Goal: Task Accomplishment & Management: Manage account settings

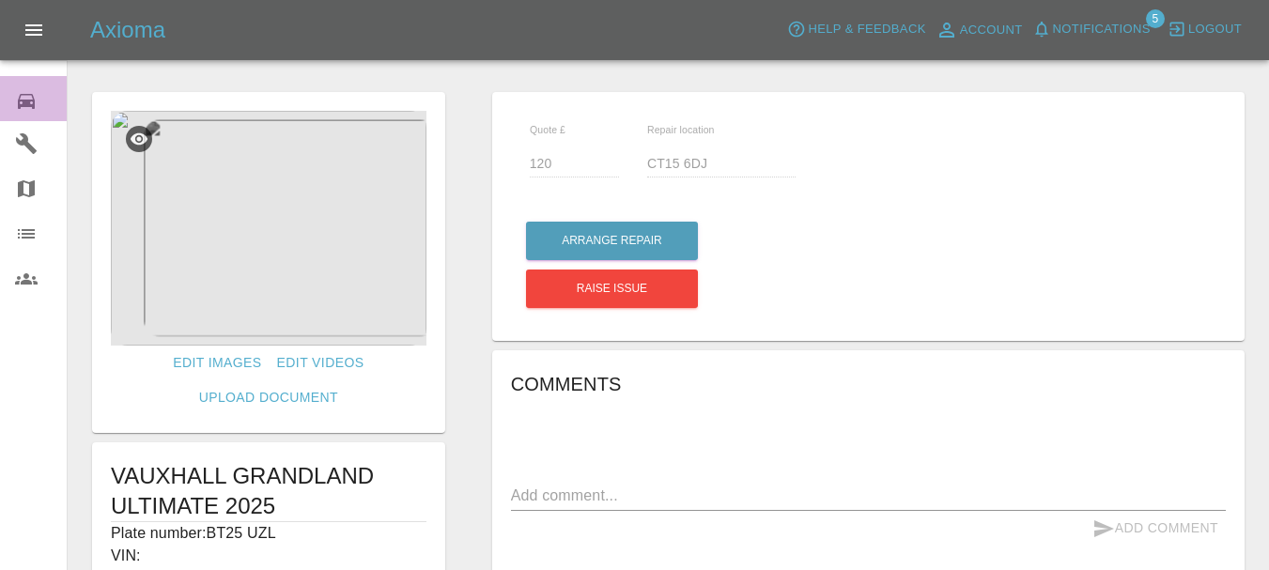
click at [32, 92] on icon at bounding box center [26, 101] width 23 height 23
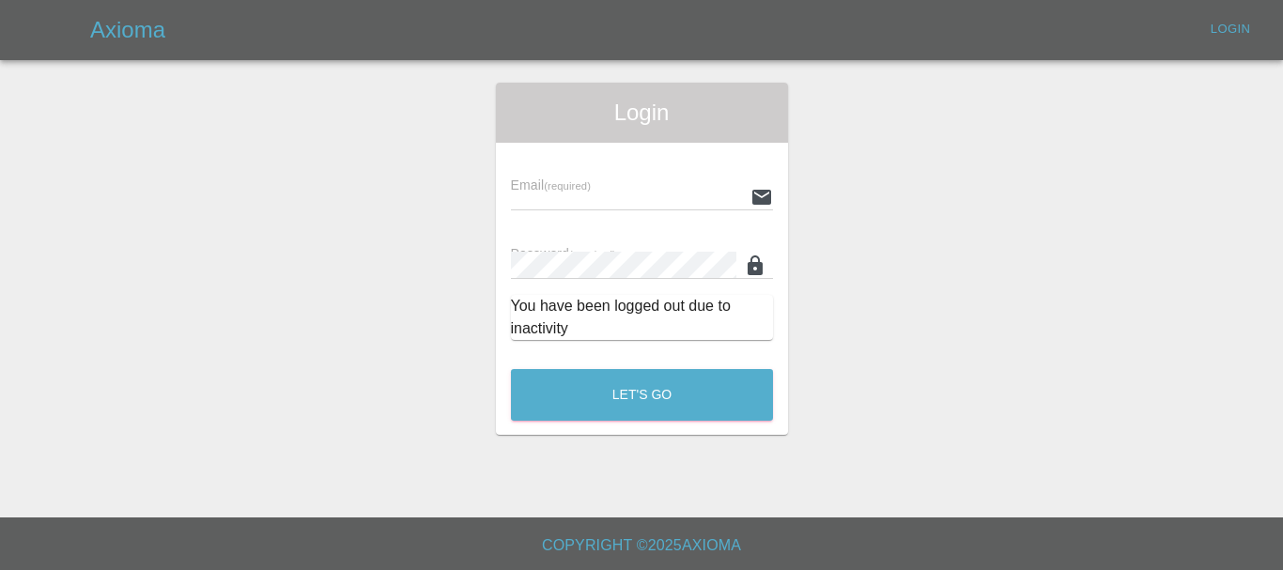
type input "[EMAIL_ADDRESS][DOMAIN_NAME]"
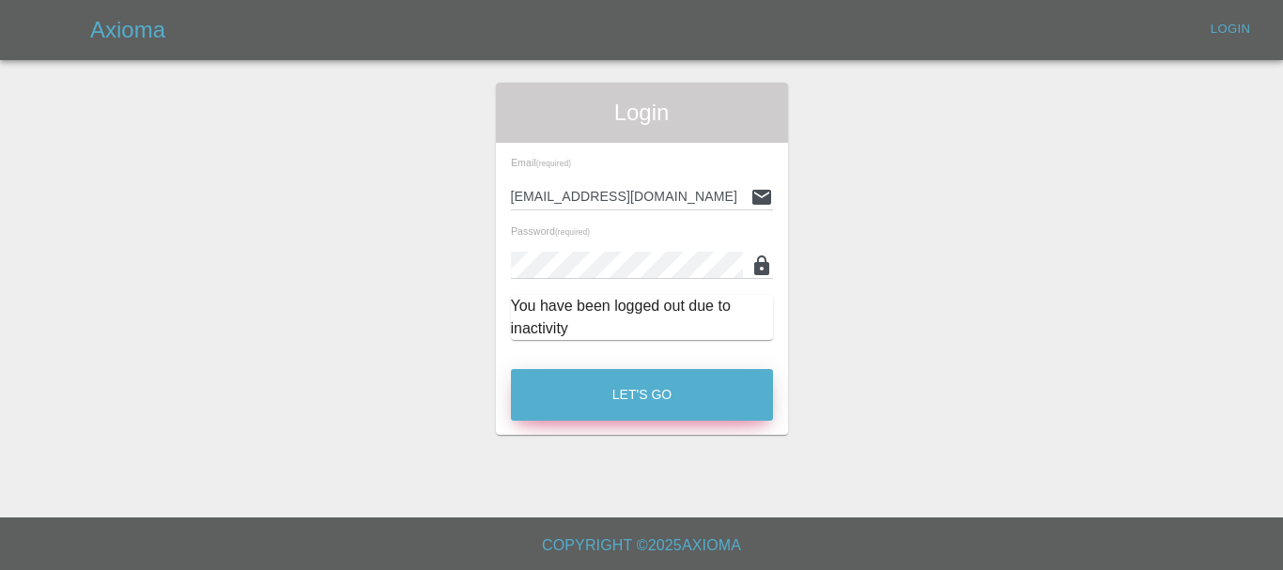
click at [603, 390] on button "Let's Go" at bounding box center [642, 395] width 262 height 52
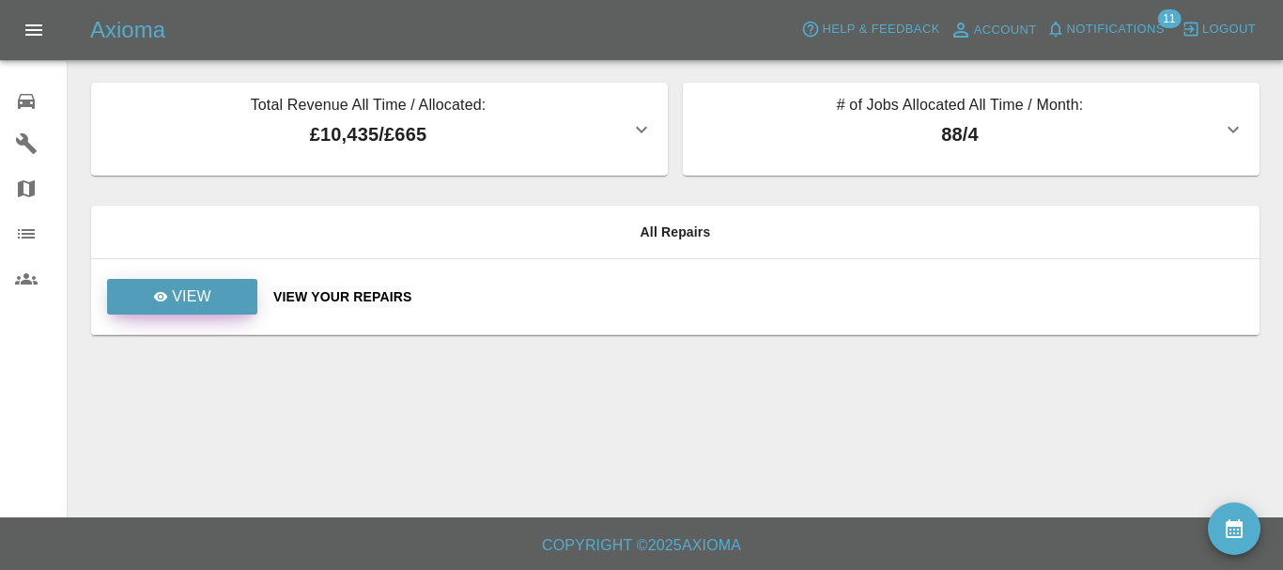
click at [192, 307] on p "View" at bounding box center [191, 297] width 39 height 23
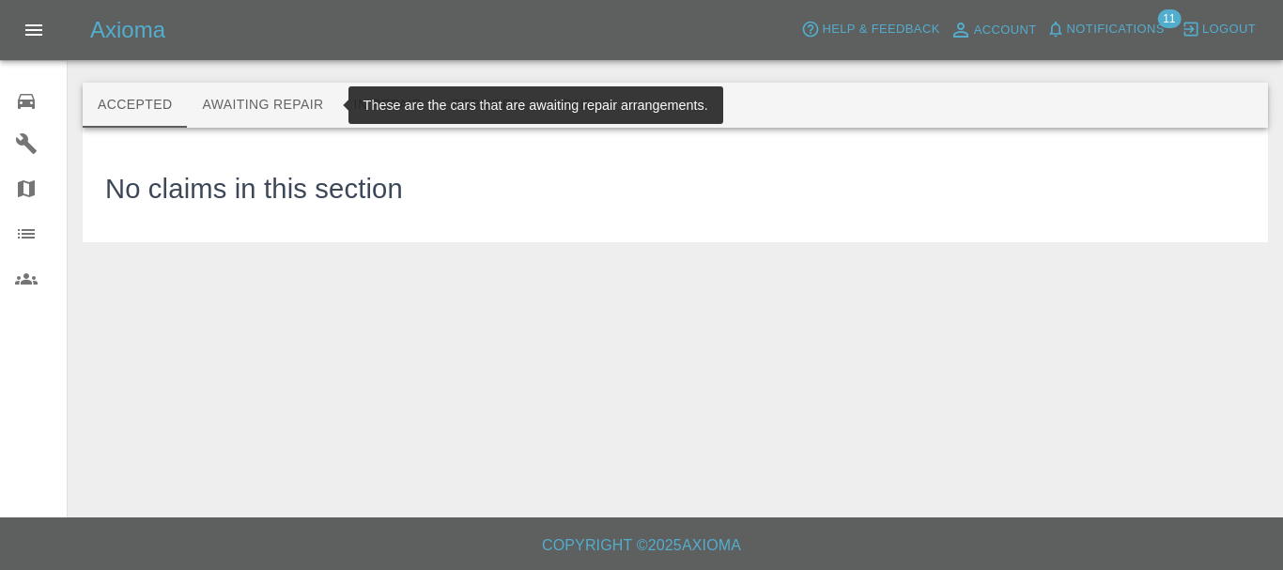
click at [259, 106] on button "Awaiting Repair" at bounding box center [262, 105] width 151 height 45
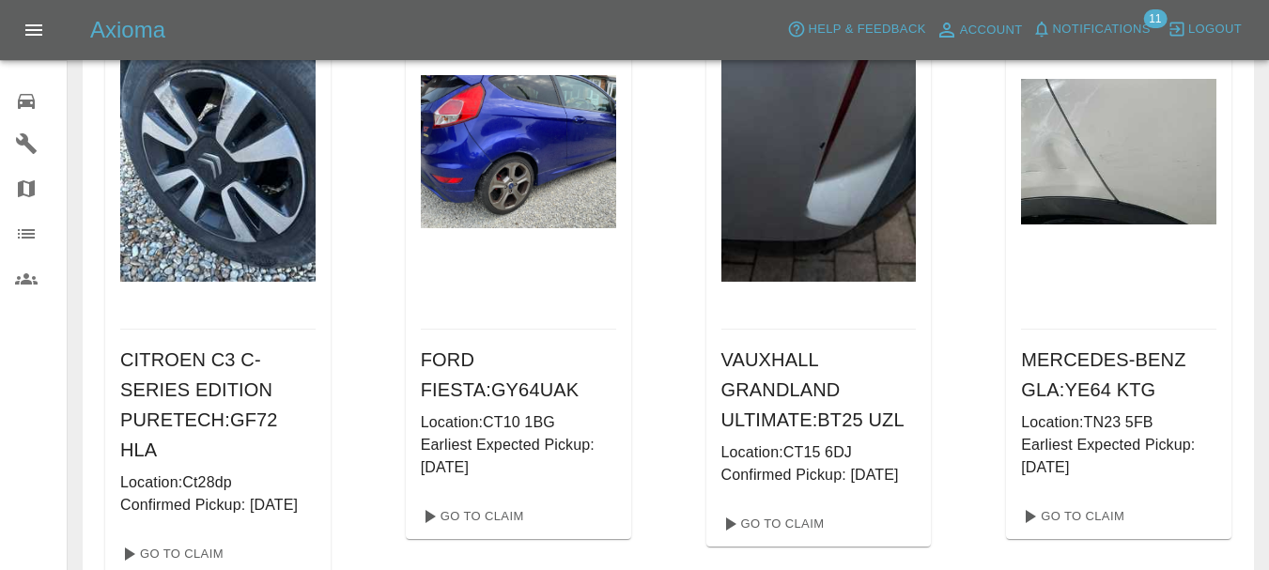
scroll to position [188, 0]
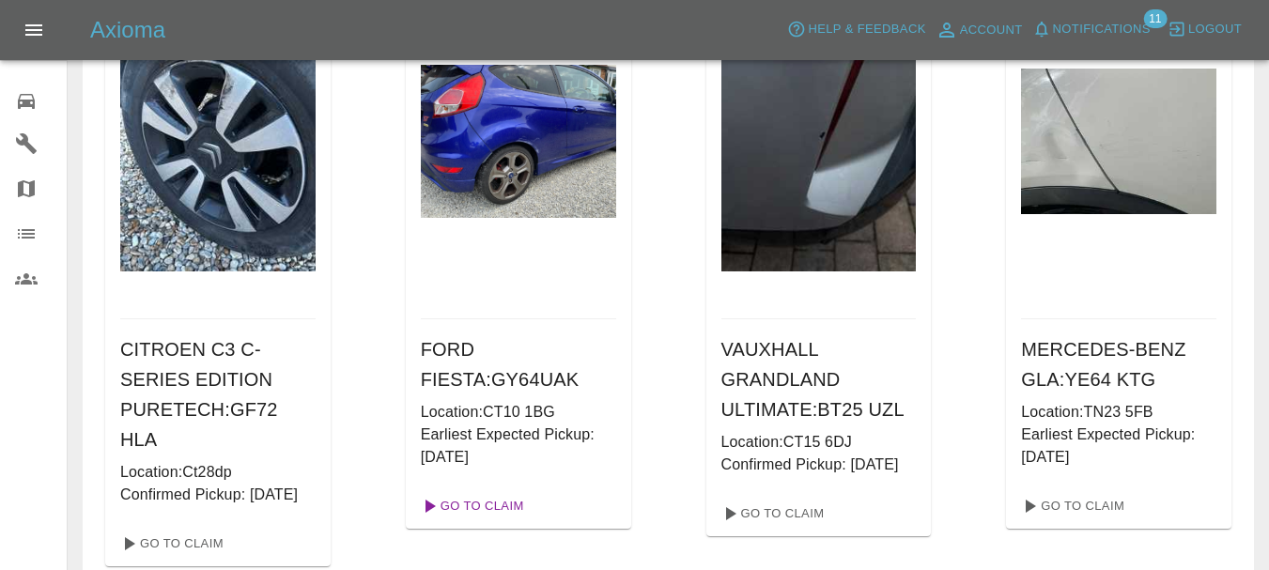
click at [494, 509] on link "Go To Claim" at bounding box center [471, 506] width 116 height 30
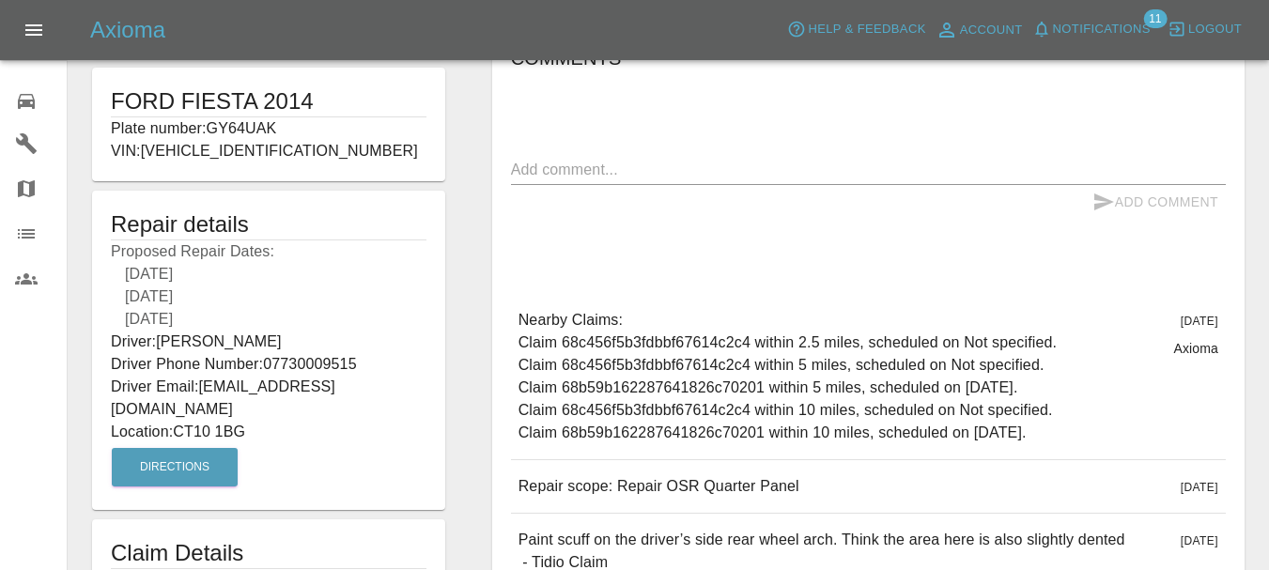
scroll to position [376, 0]
click at [23, 105] on icon at bounding box center [26, 101] width 17 height 15
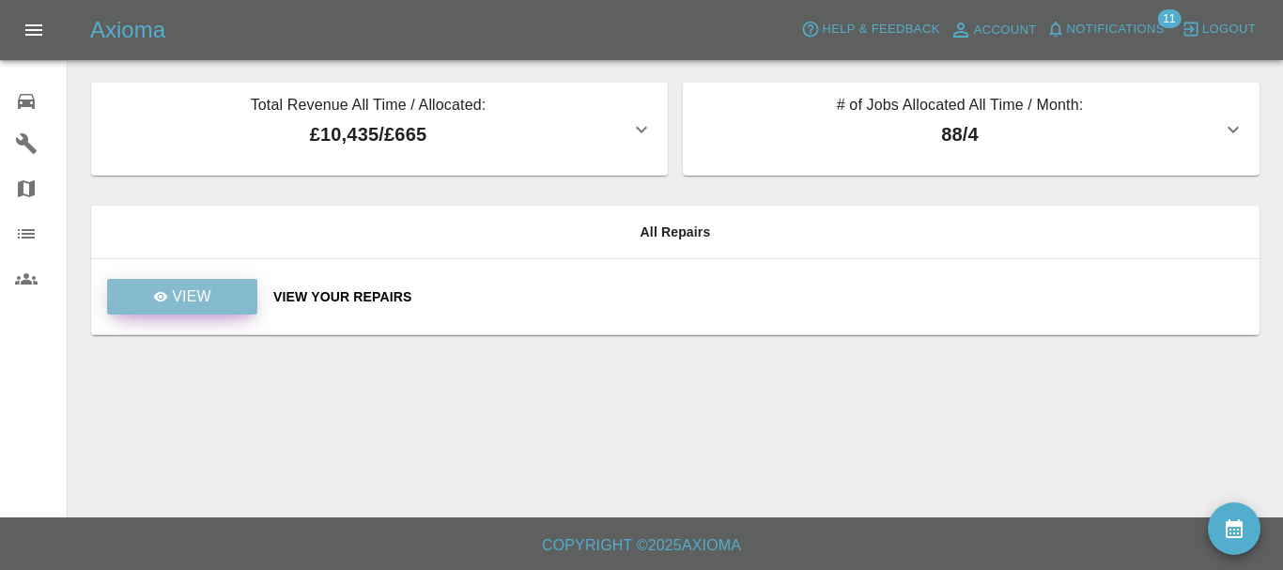
click at [188, 290] on p "View" at bounding box center [191, 297] width 39 height 23
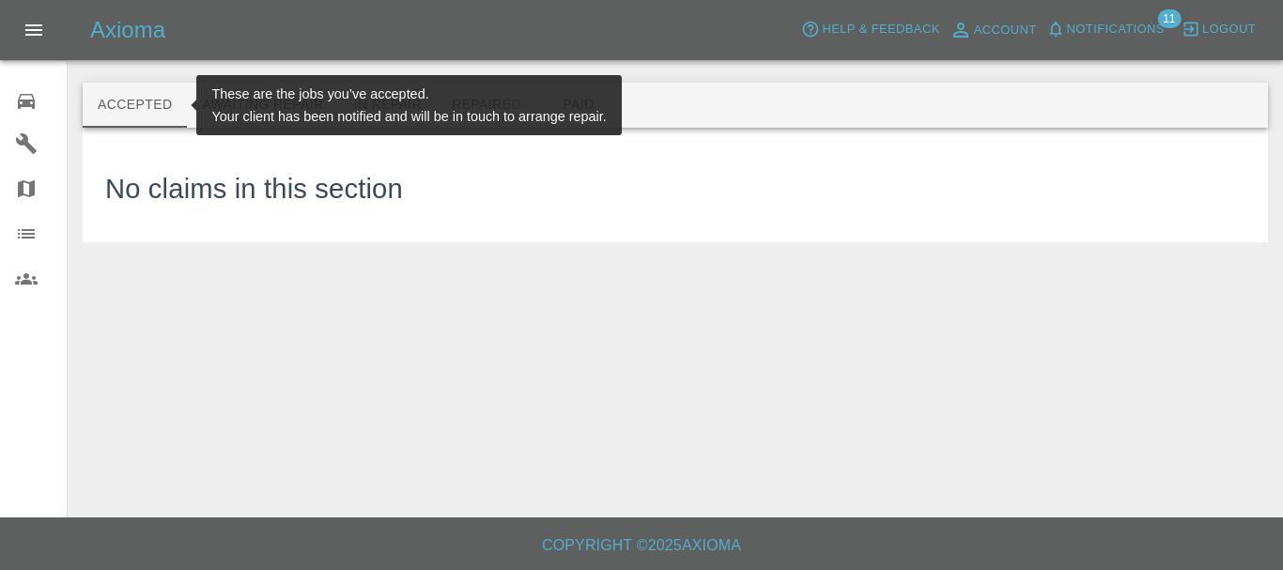
click at [150, 100] on button "Accepted" at bounding box center [135, 105] width 104 height 45
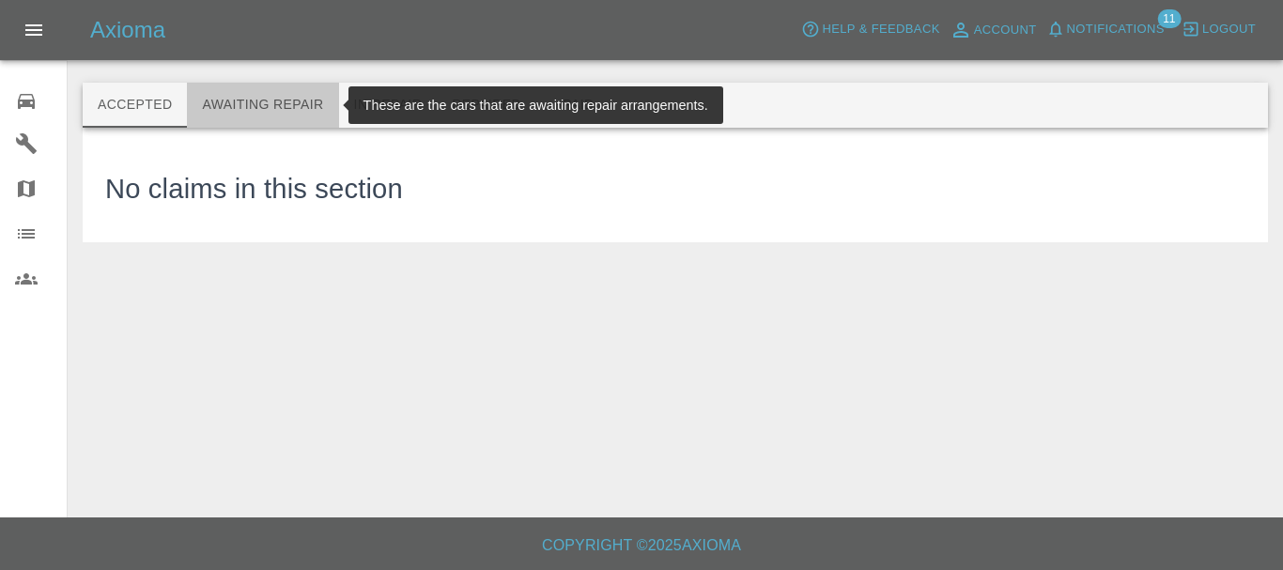
click at [260, 106] on button "Awaiting Repair" at bounding box center [262, 105] width 151 height 45
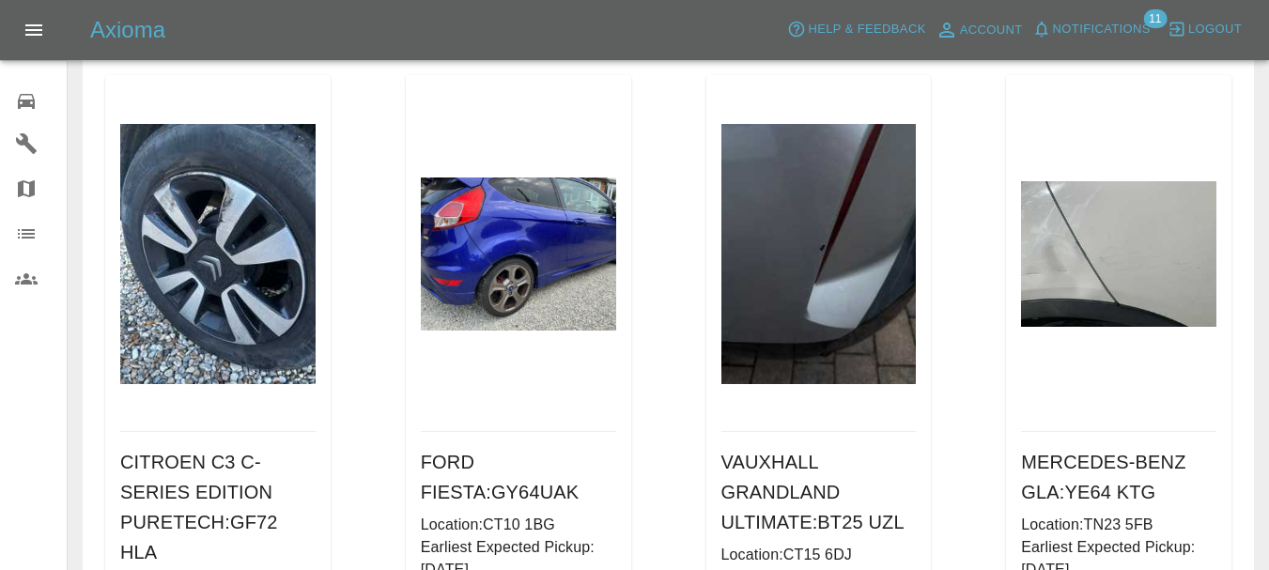
scroll to position [188, 0]
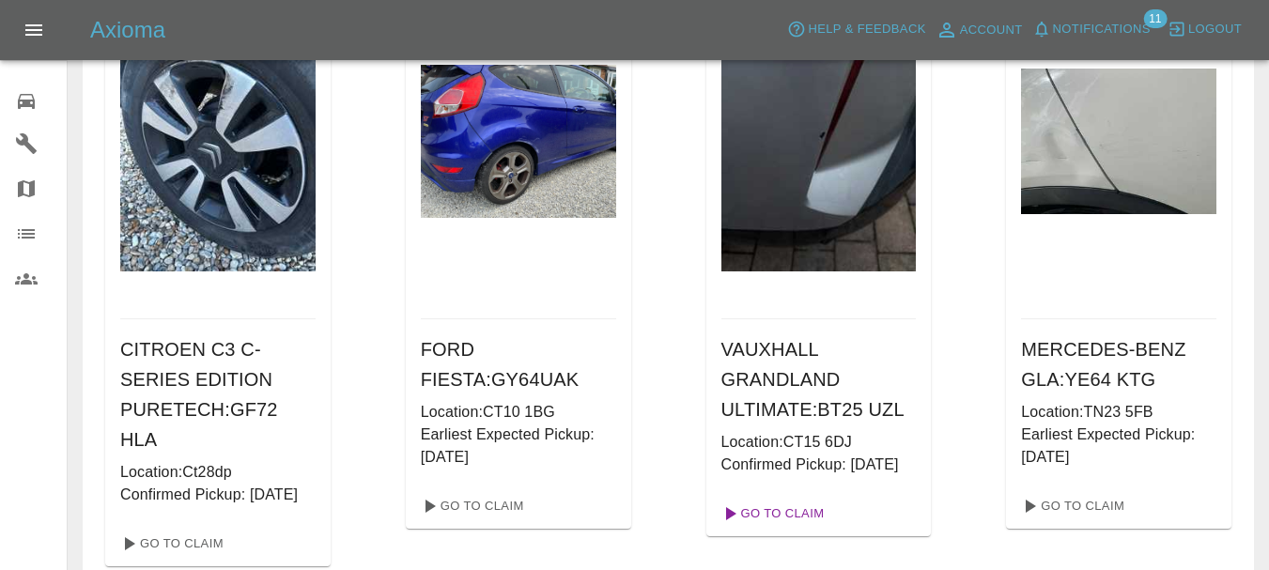
click at [815, 529] on link "Go To Claim" at bounding box center [772, 514] width 116 height 30
